Goal: Information Seeking & Learning: Find specific fact

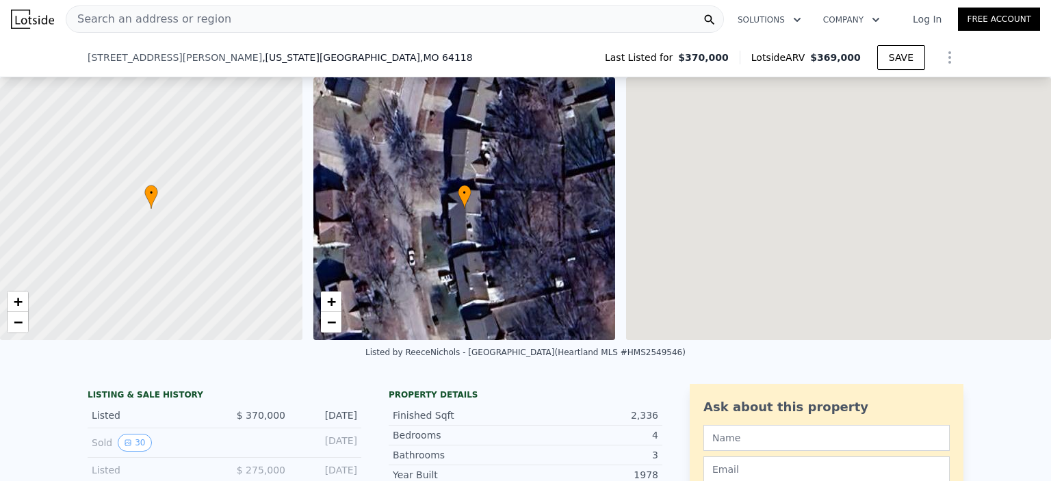
scroll to position [69, 0]
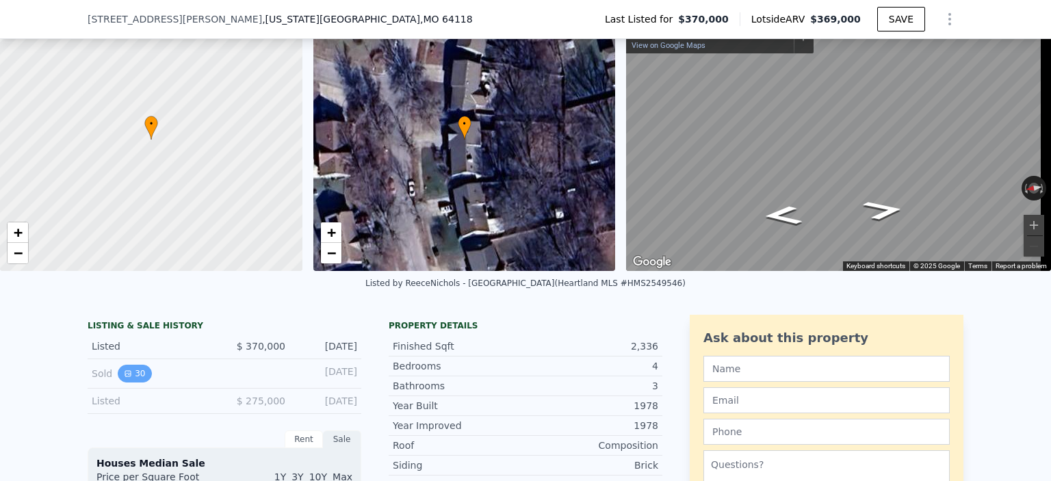
click at [129, 382] on button "30" at bounding box center [135, 374] width 34 height 18
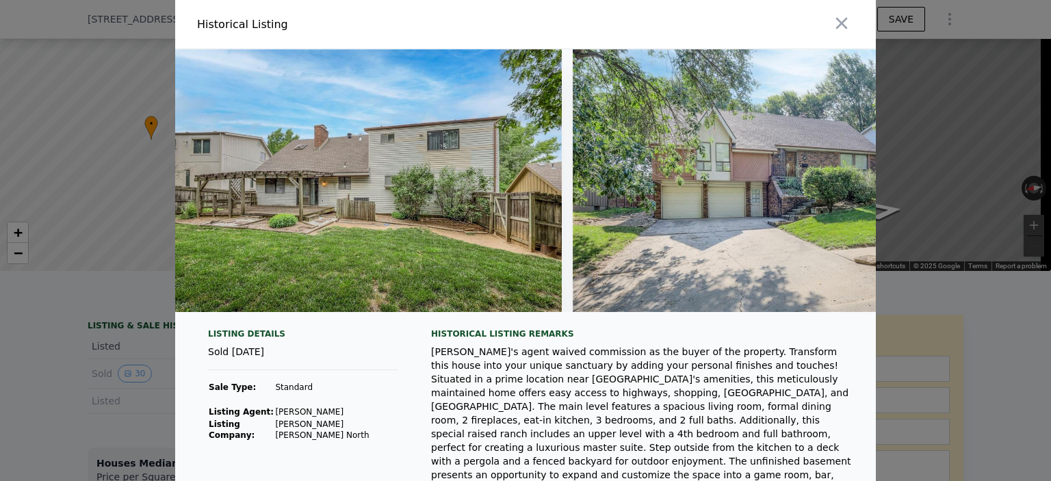
scroll to position [0, 11502]
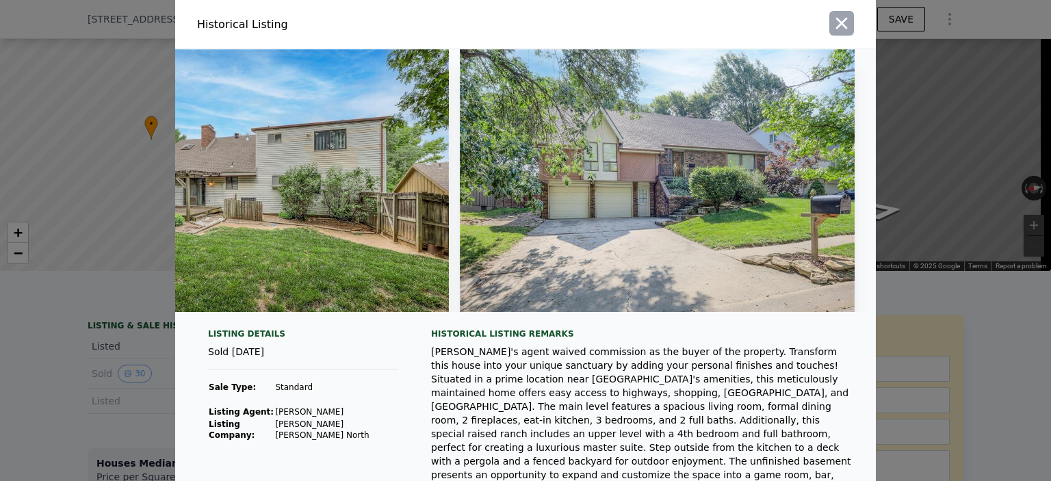
click at [838, 25] on icon "button" at bounding box center [842, 24] width 12 height 12
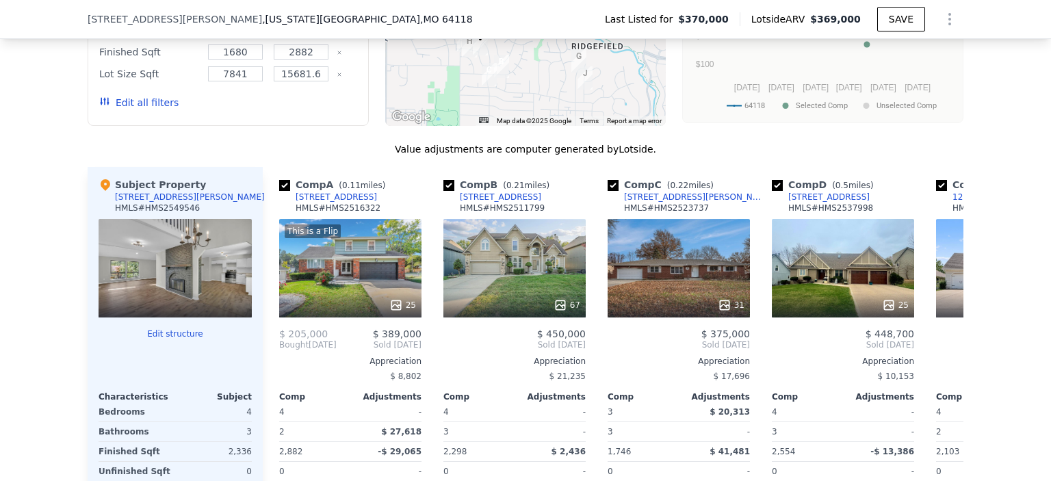
scroll to position [1286, 0]
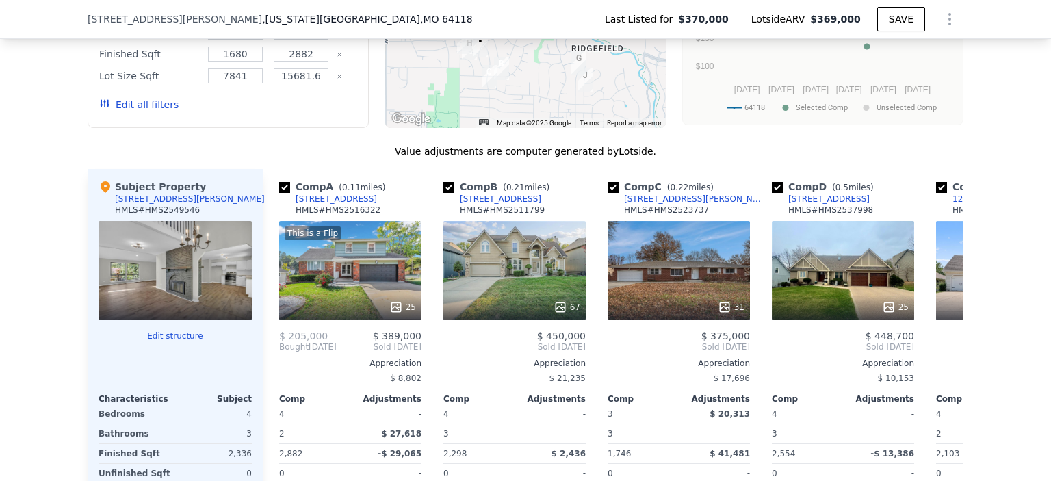
click at [192, 293] on div at bounding box center [175, 270] width 153 height 99
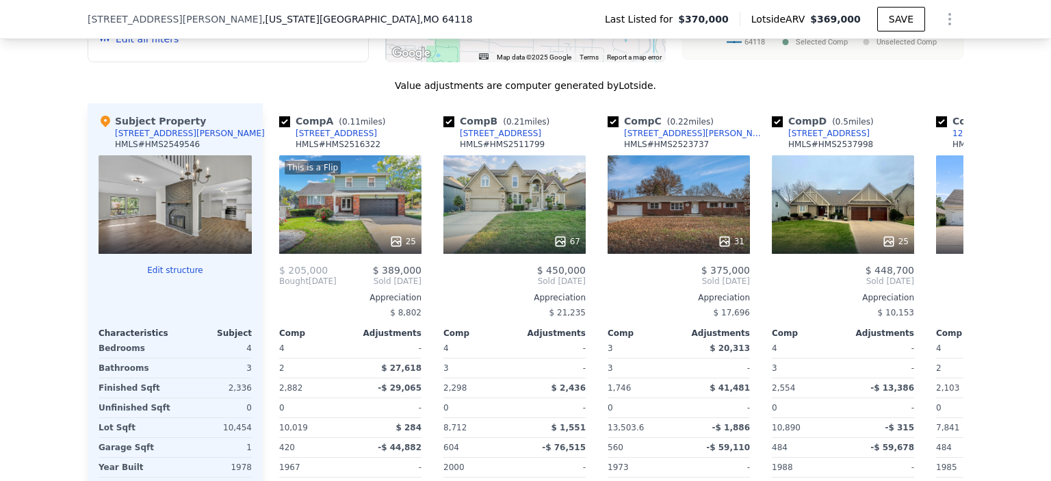
scroll to position [1357, 0]
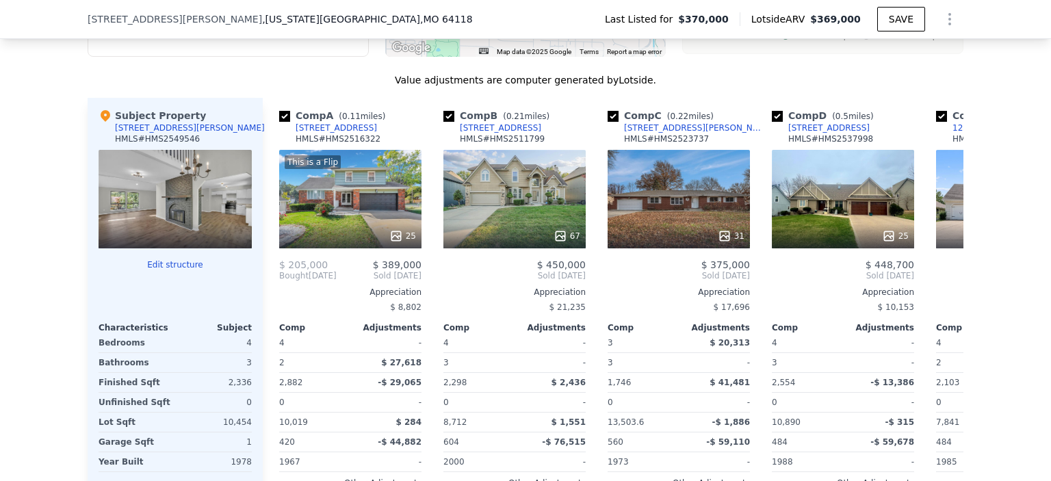
click at [179, 270] on button "Edit structure" at bounding box center [175, 264] width 153 height 11
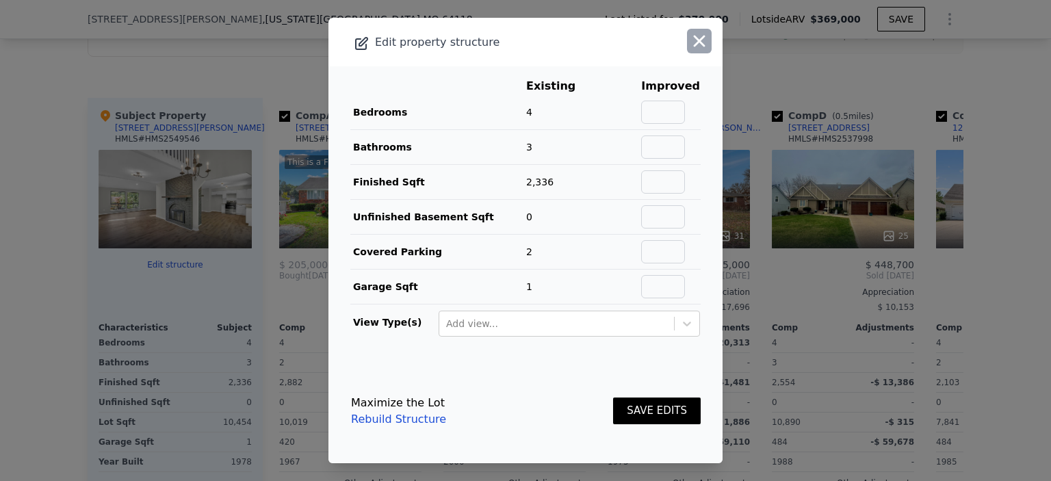
click at [694, 41] on icon "button" at bounding box center [700, 42] width 12 height 12
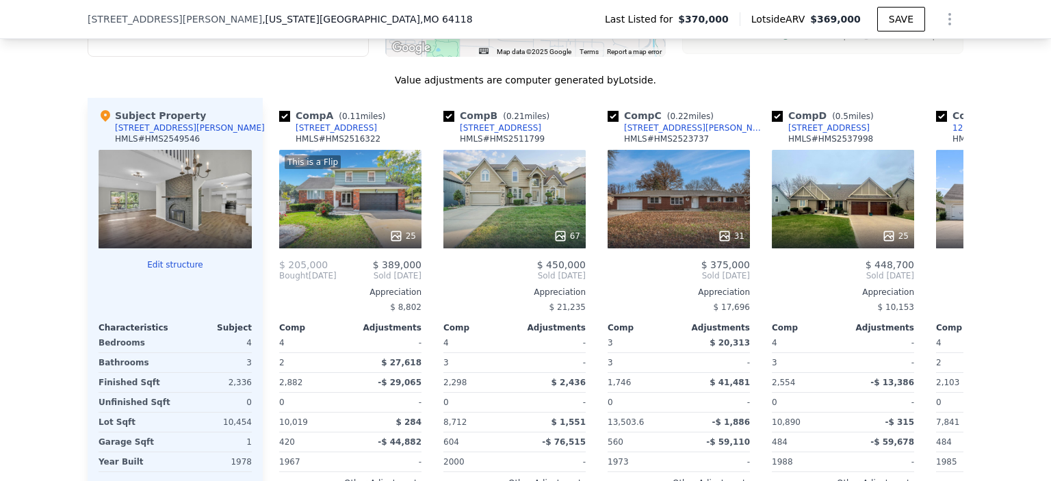
click at [222, 220] on div at bounding box center [175, 199] width 153 height 99
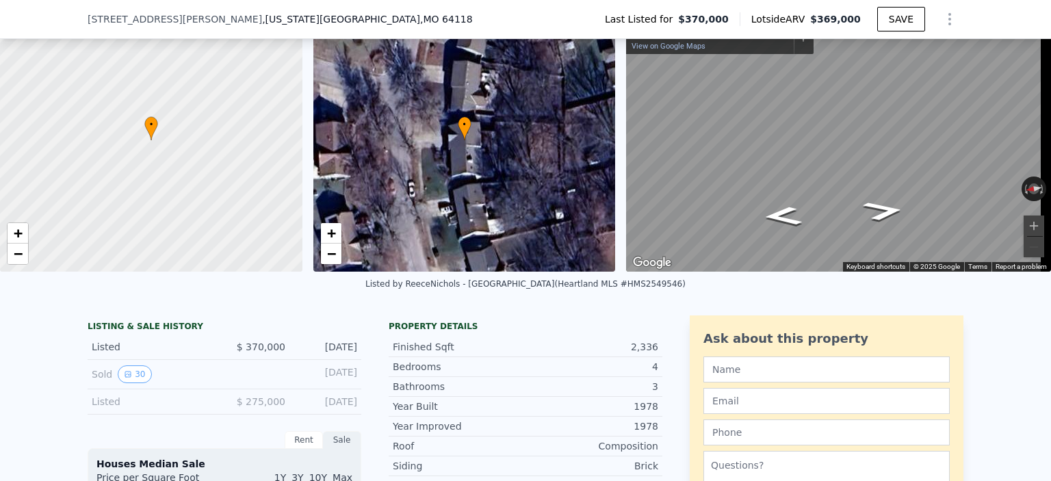
scroll to position [72, 0]
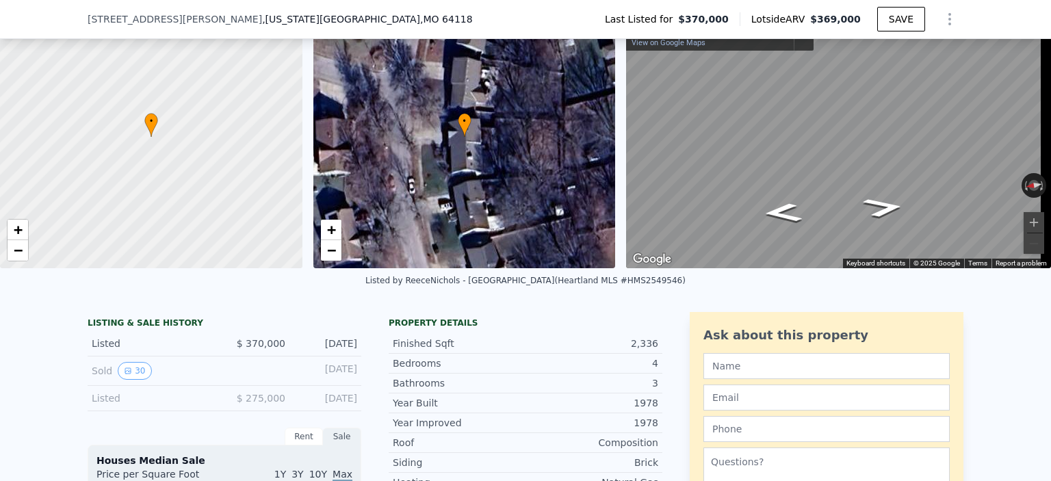
click at [269, 349] on span "$ 370,000" at bounding box center [261, 343] width 49 height 11
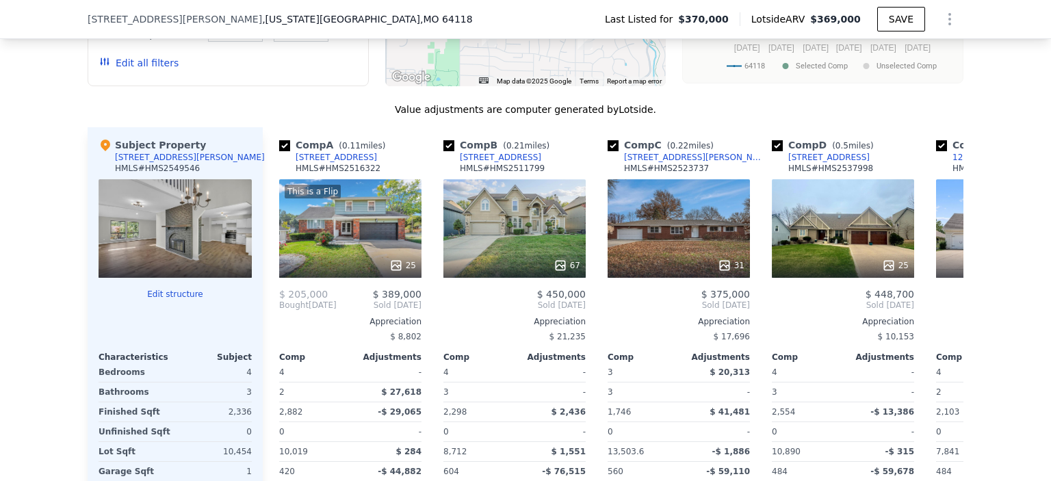
scroll to position [1328, 0]
drag, startPoint x: 183, startPoint y: 176, endPoint x: 105, endPoint y: 183, distance: 78.3
click at [105, 179] on div "Subject Property [STREET_ADDRESS][PERSON_NAME] HMLS # HMS2549546" at bounding box center [175, 158] width 153 height 41
drag, startPoint x: 170, startPoint y: 164, endPoint x: 105, endPoint y: 170, distance: 64.6
click at [105, 170] on div "Subject Property [STREET_ADDRESS][PERSON_NAME] HMLS # HMS2549546" at bounding box center [175, 158] width 153 height 41
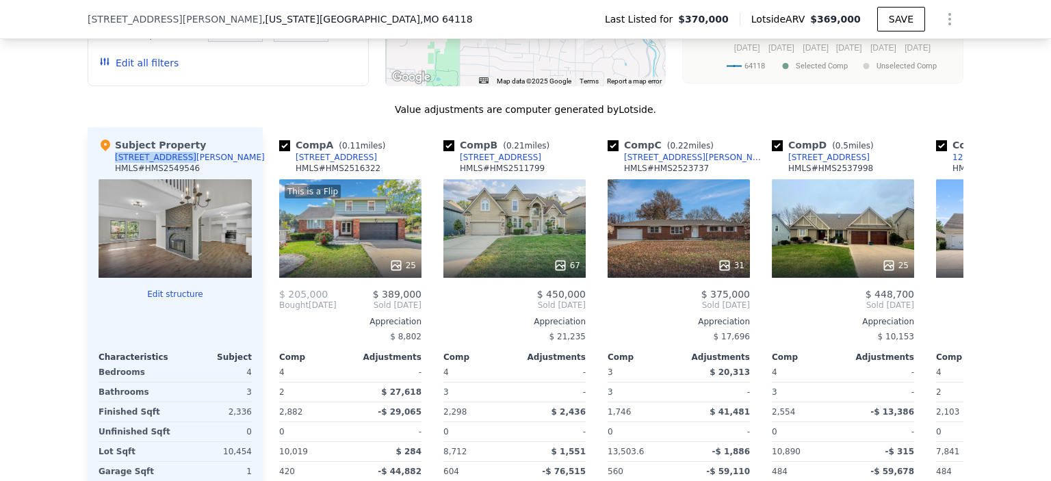
copy div "[STREET_ADDRESS][PERSON_NAME]"
drag, startPoint x: 218, startPoint y: 229, endPoint x: 203, endPoint y: 230, distance: 14.4
click at [203, 230] on div at bounding box center [175, 228] width 153 height 99
drag, startPoint x: 176, startPoint y: 231, endPoint x: 133, endPoint y: 216, distance: 45.6
click at [133, 216] on div at bounding box center [175, 228] width 153 height 99
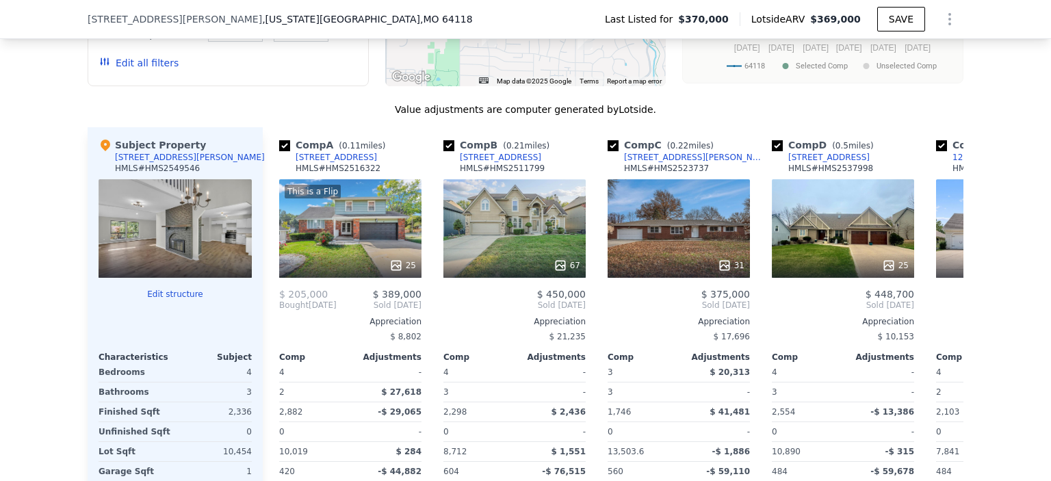
drag, startPoint x: 135, startPoint y: 221, endPoint x: 223, endPoint y: 198, distance: 90.6
click at [223, 198] on div at bounding box center [175, 228] width 153 height 99
click at [191, 218] on div at bounding box center [175, 228] width 153 height 99
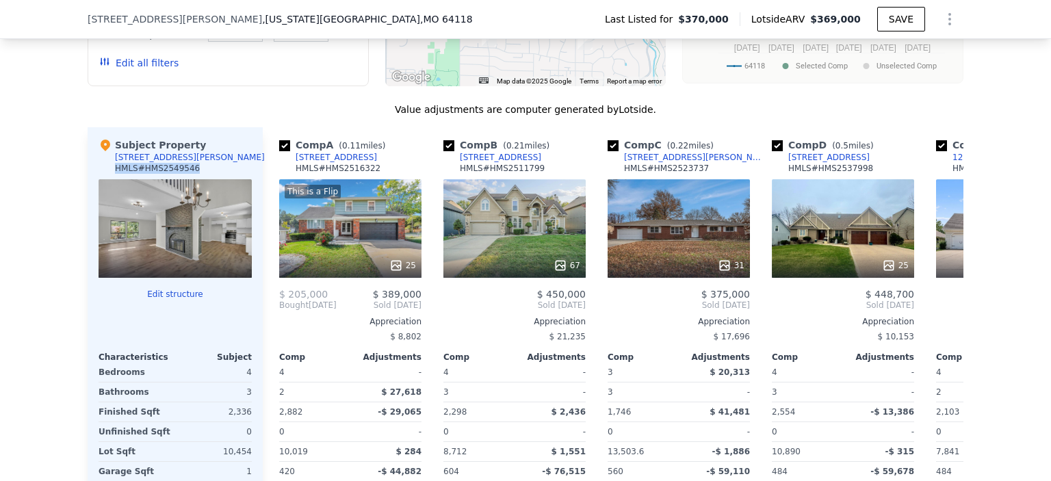
drag, startPoint x: 185, startPoint y: 177, endPoint x: 99, endPoint y: 186, distance: 86.7
click at [99, 179] on div "Subject Property [STREET_ADDRESS][PERSON_NAME] HMLS # HMS2549546" at bounding box center [175, 158] width 153 height 41
copy div "HMLS # HMS2549546"
click at [204, 159] on div "Subject Property [STREET_ADDRESS][PERSON_NAME] HMLS # HMS2549546" at bounding box center [175, 158] width 153 height 41
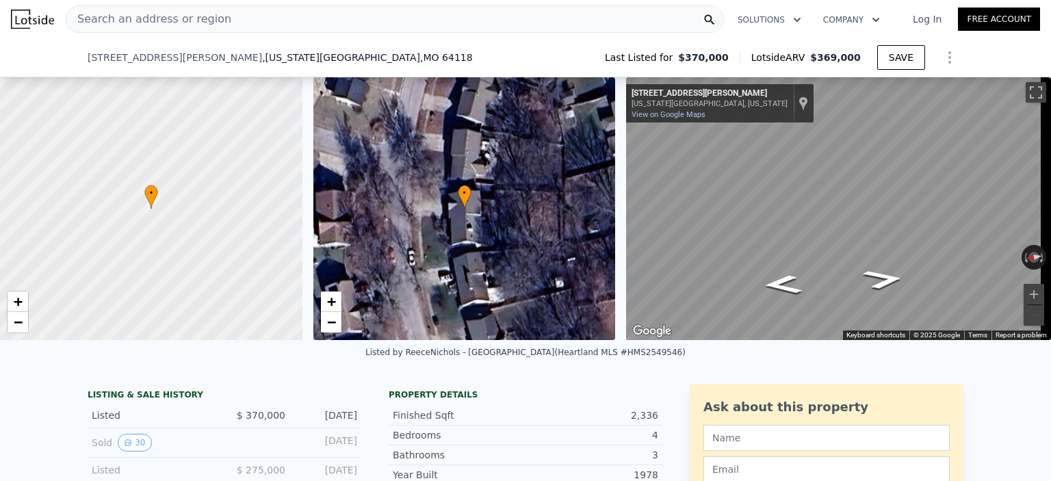
scroll to position [263, 0]
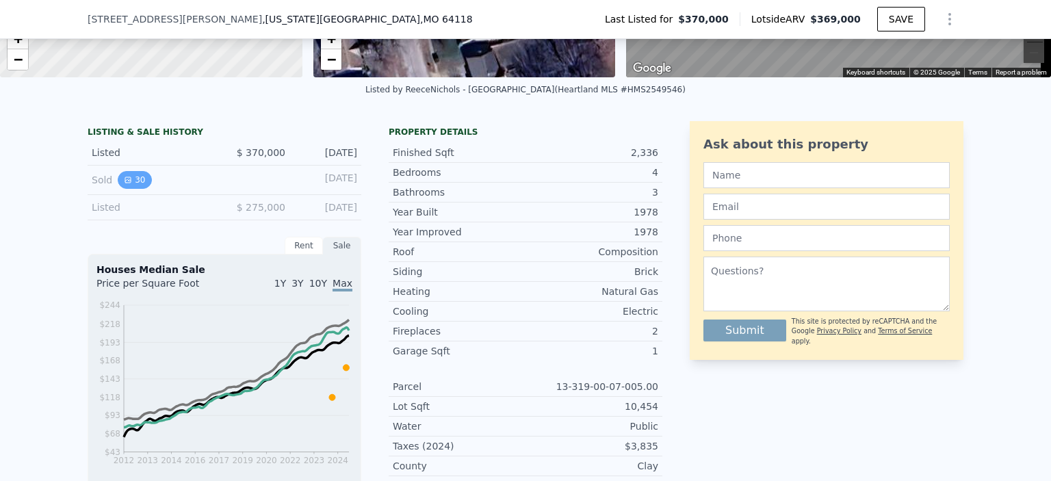
click at [138, 189] on button "30" at bounding box center [135, 180] width 34 height 18
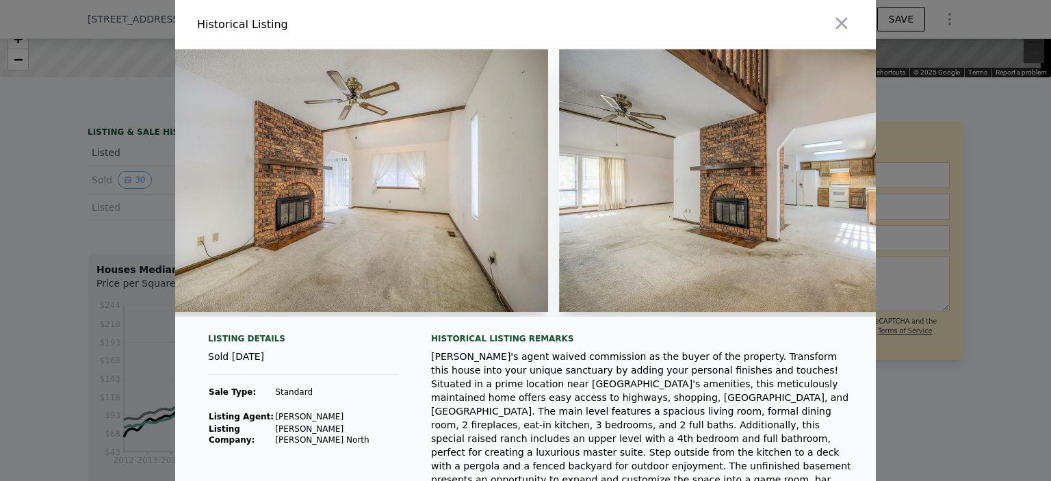
scroll to position [0, 3160]
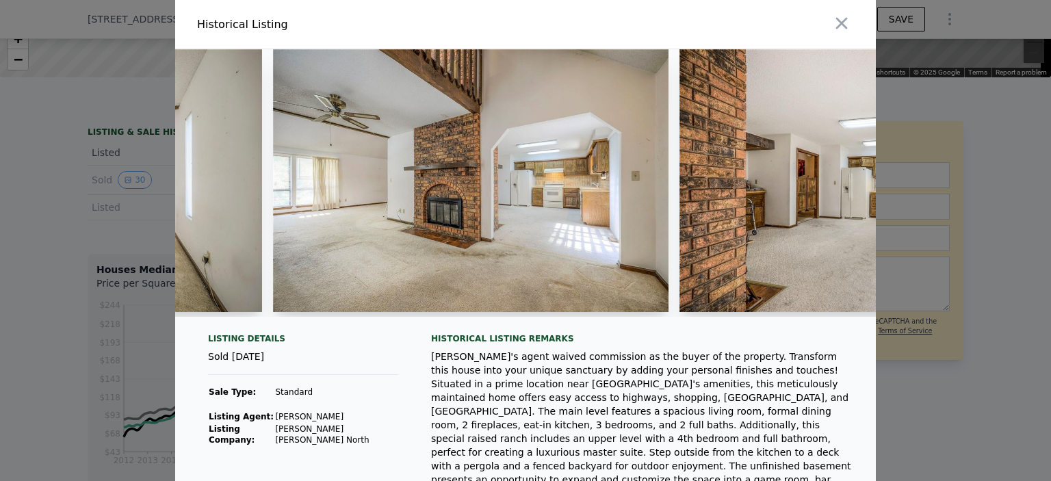
click at [63, 268] on div at bounding box center [525, 240] width 1051 height 481
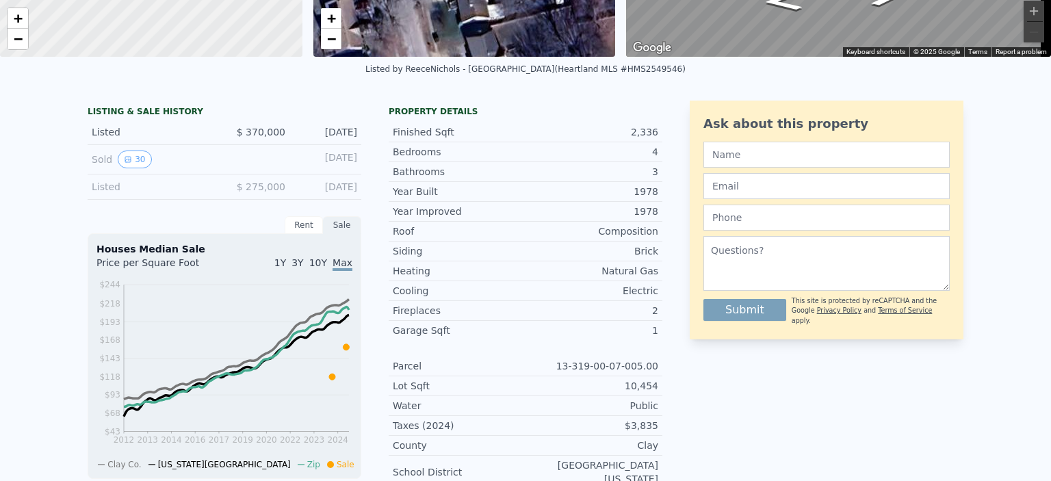
scroll to position [0, 0]
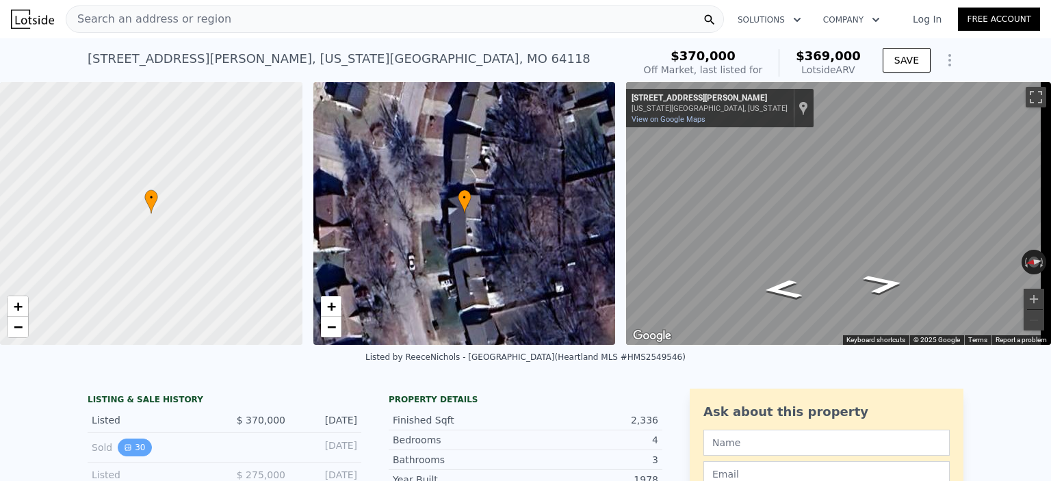
click at [124, 456] on button "30" at bounding box center [135, 447] width 34 height 18
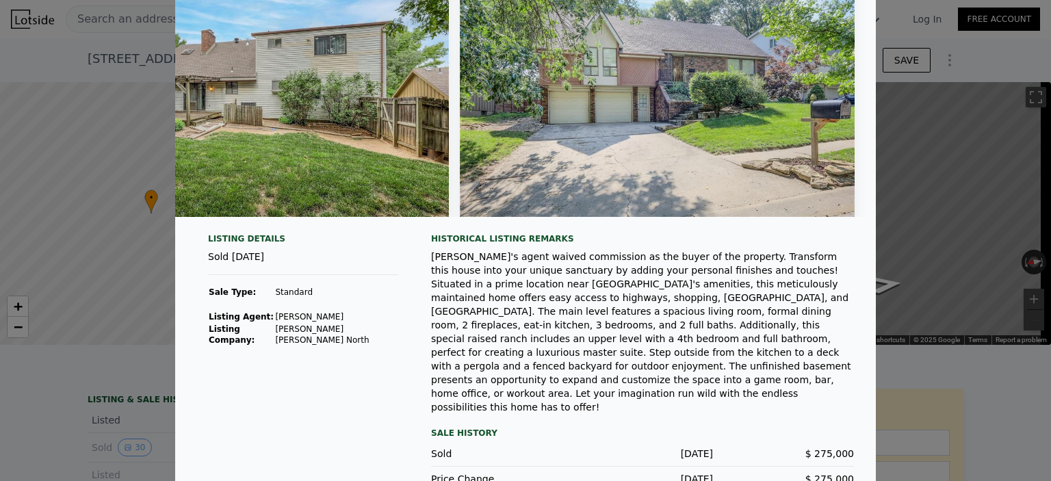
scroll to position [109, 0]
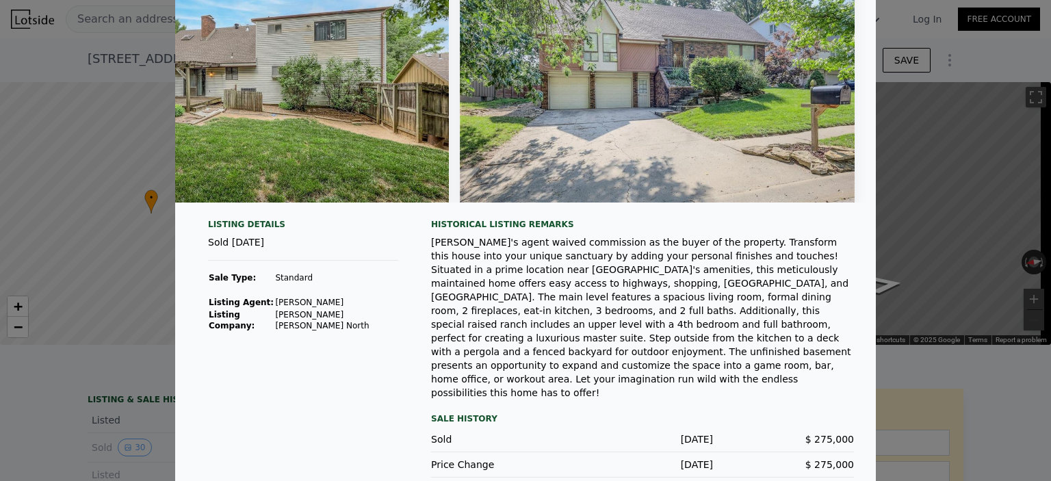
click at [979, 358] on div at bounding box center [525, 240] width 1051 height 481
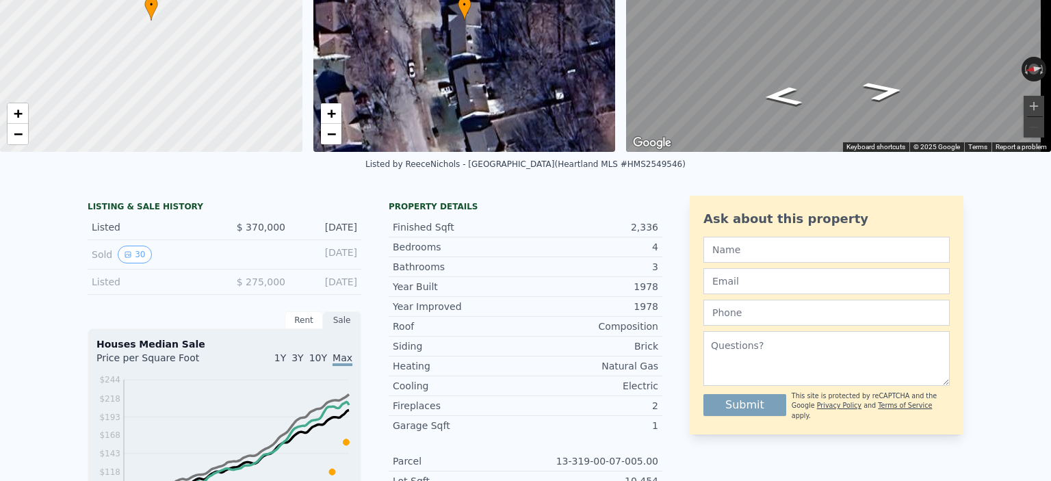
scroll to position [0, 0]
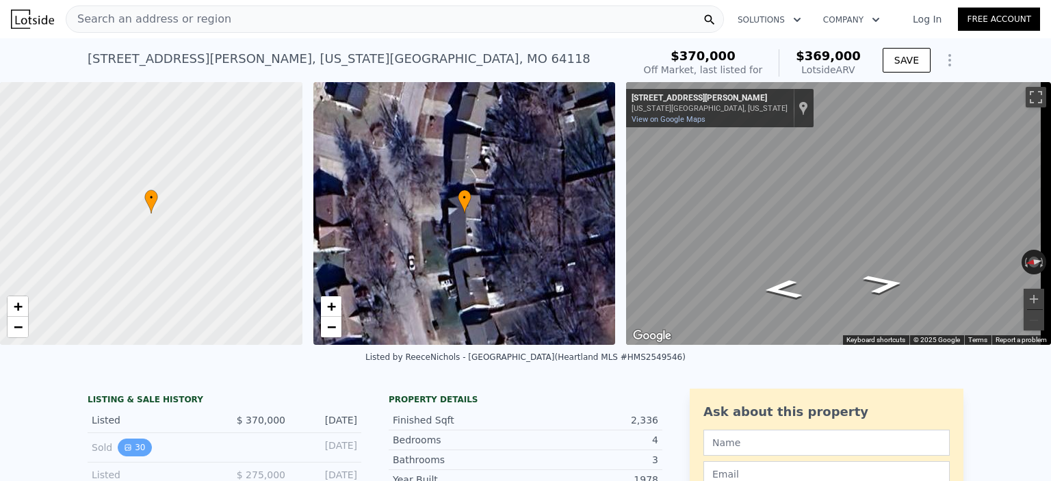
click at [125, 450] on icon "View historical data" at bounding box center [127, 447] width 5 height 5
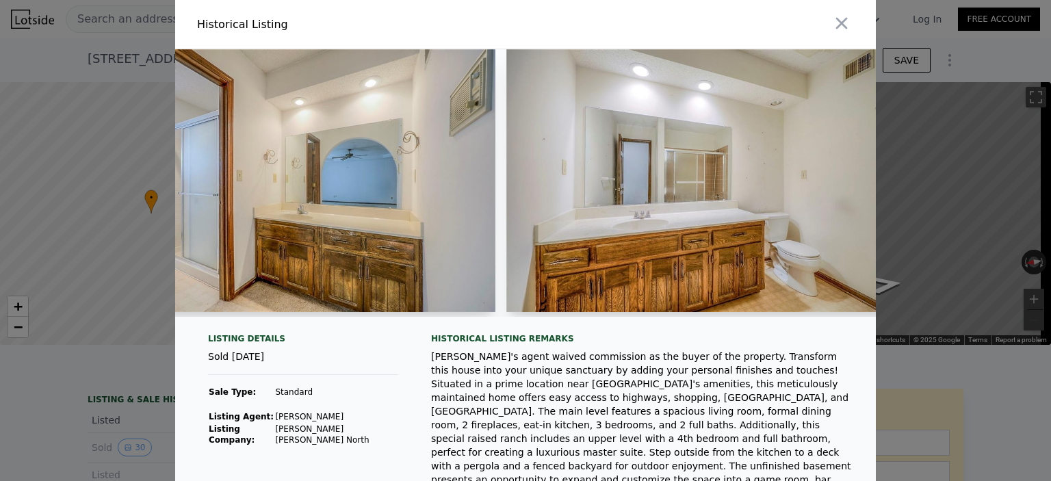
scroll to position [0, 6444]
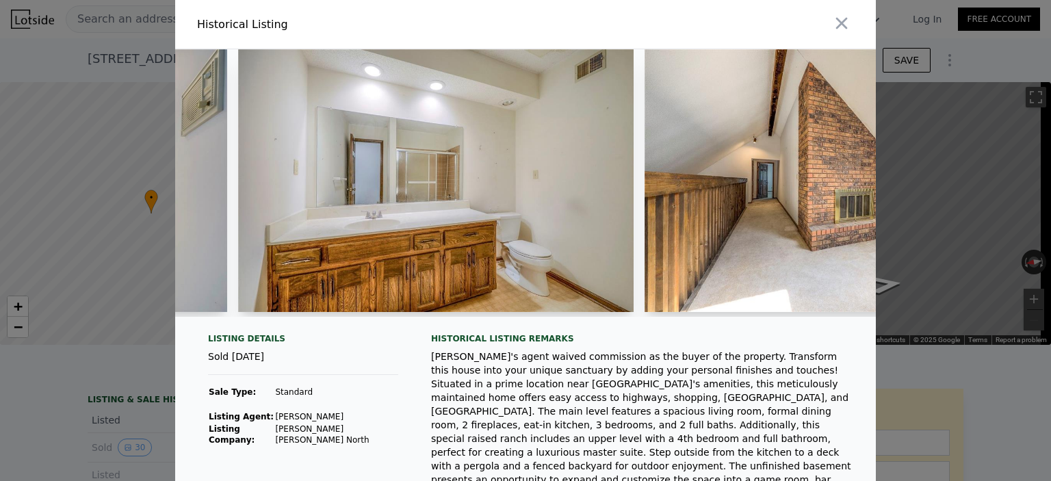
click at [917, 385] on div at bounding box center [525, 240] width 1051 height 481
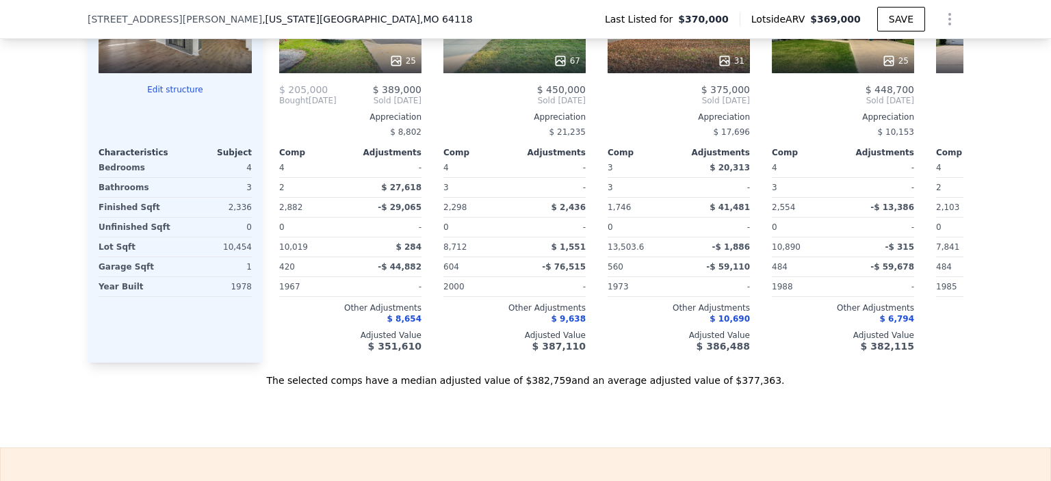
scroll to position [1305, 0]
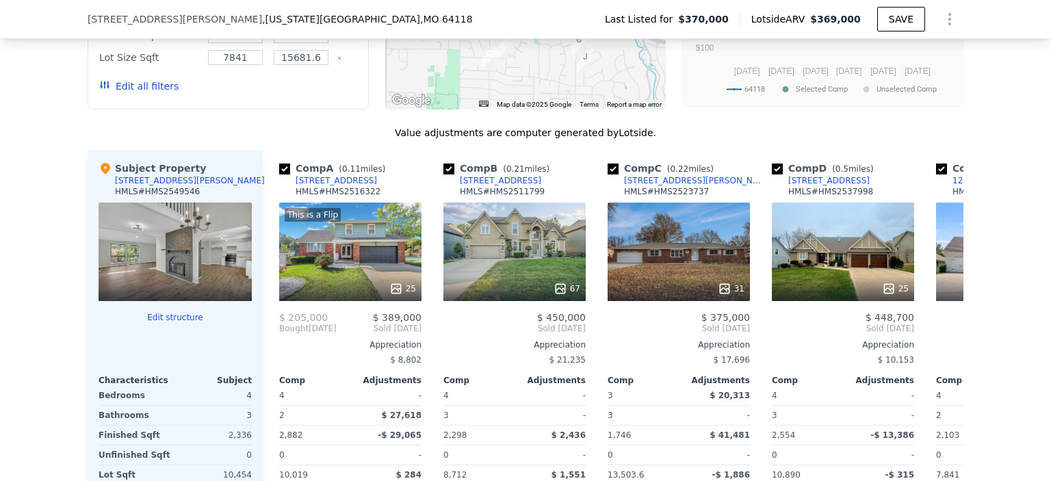
click at [118, 301] on div at bounding box center [175, 288] width 153 height 25
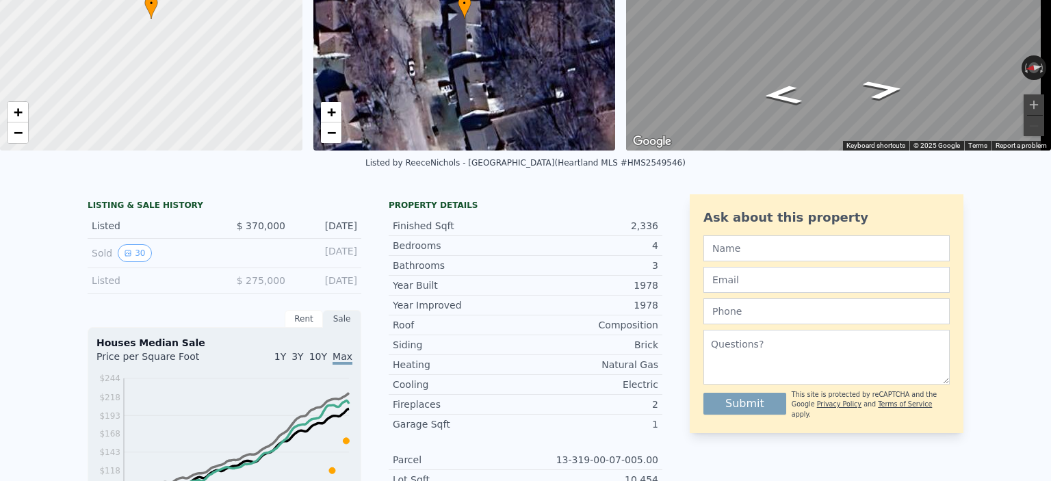
scroll to position [0, 0]
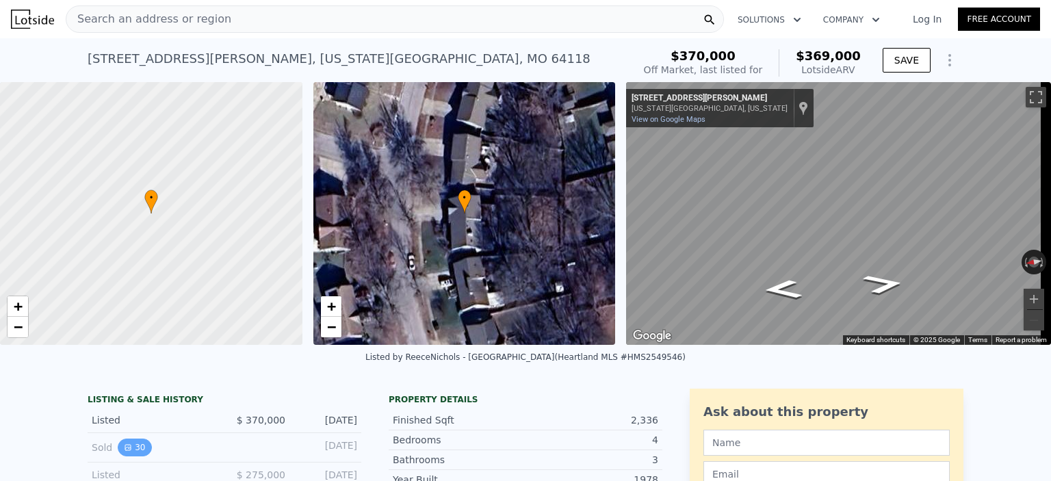
click at [125, 451] on icon "View historical data" at bounding box center [128, 447] width 8 height 8
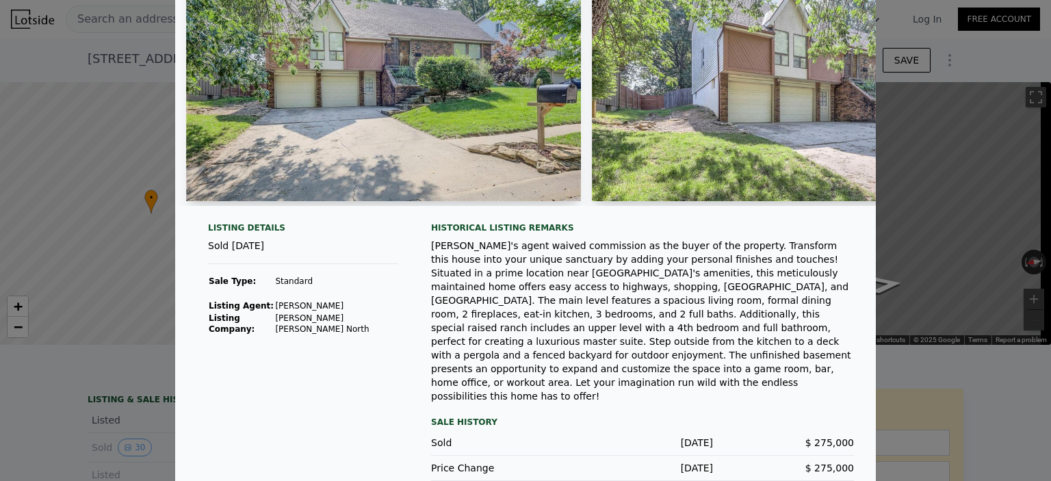
scroll to position [113, 0]
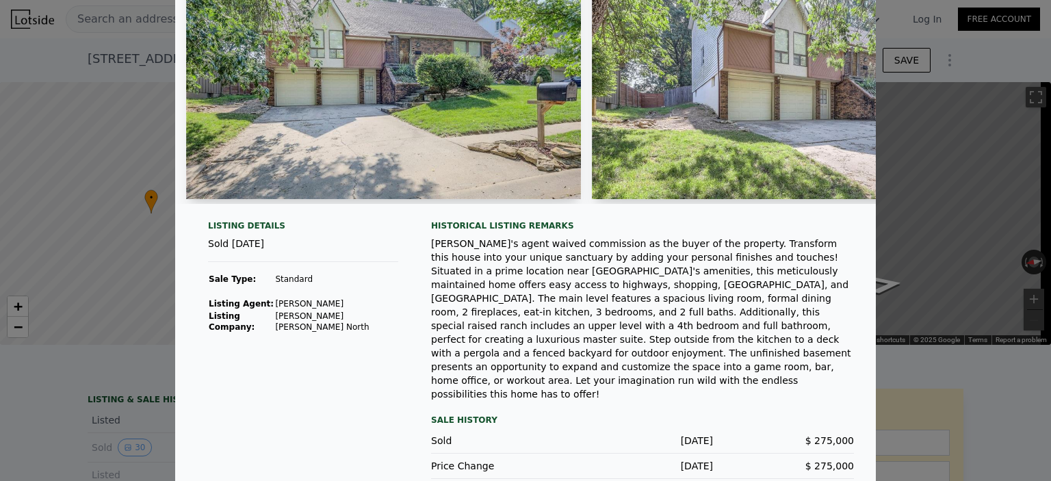
click at [701, 325] on div "[PERSON_NAME]'s agent waived commission as the buyer of the property. Transform…" at bounding box center [642, 319] width 423 height 164
click at [971, 387] on div at bounding box center [525, 240] width 1051 height 481
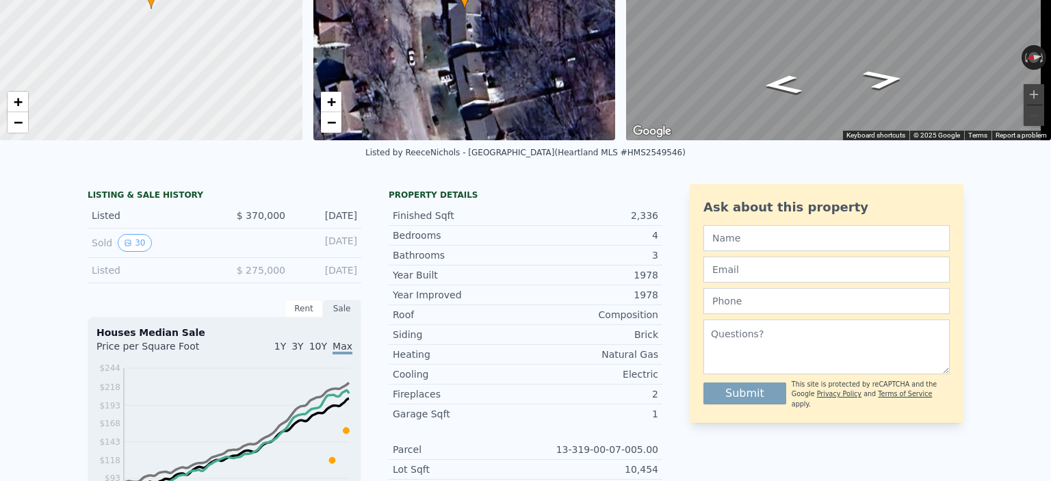
scroll to position [0, 0]
